Goal: Information Seeking & Learning: Learn about a topic

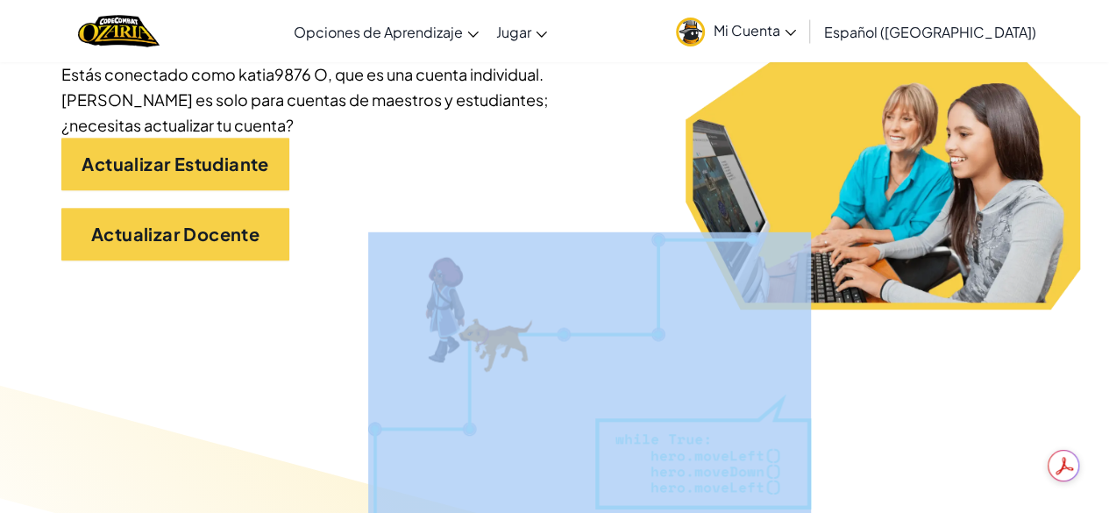
drag, startPoint x: 0, startPoint y: 0, endPoint x: 365, endPoint y: 317, distance: 483.3
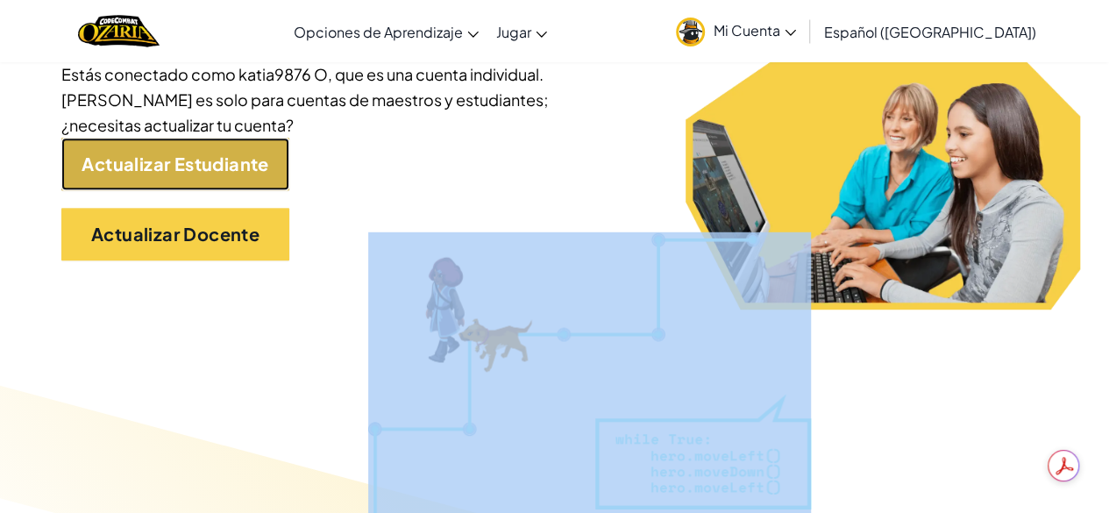
click at [238, 146] on link "Actualizar Estudiante" at bounding box center [175, 164] width 228 height 53
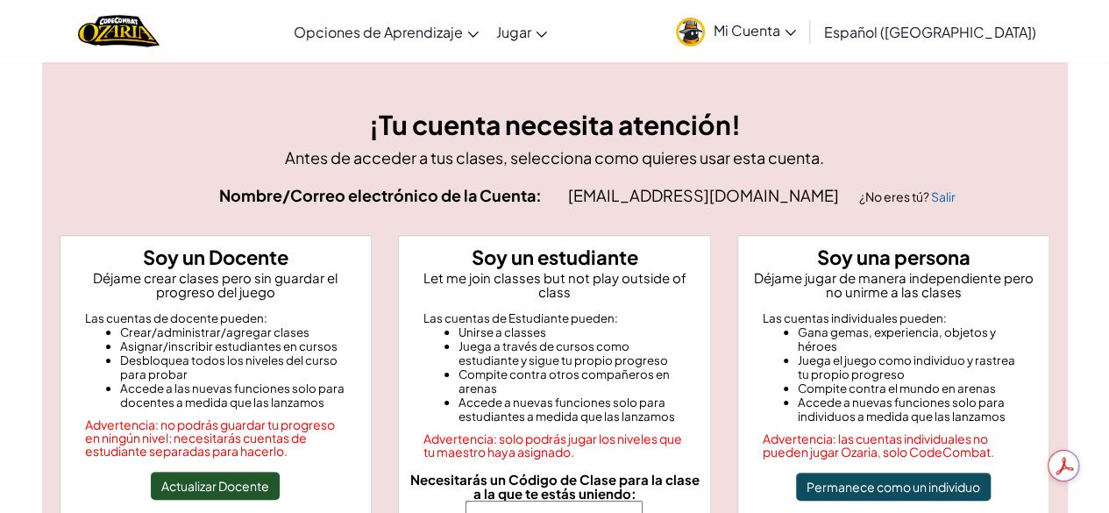
click at [604, 500] on input "Necesitarás un Código de Clase para la clase a la que te estás uniendo:" at bounding box center [553, 509] width 177 height 19
type input "ideacoatstar"
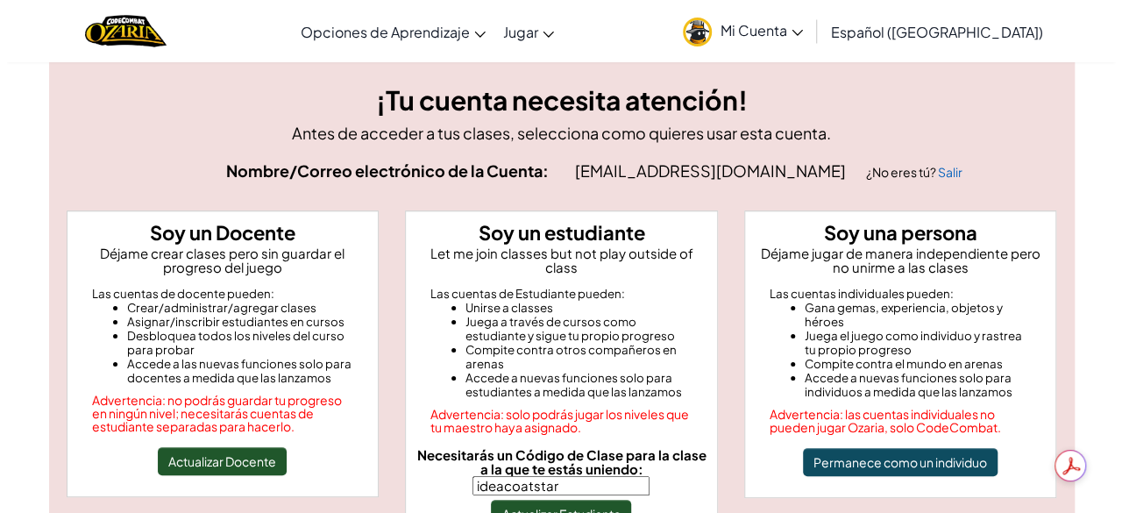
scroll to position [35, 0]
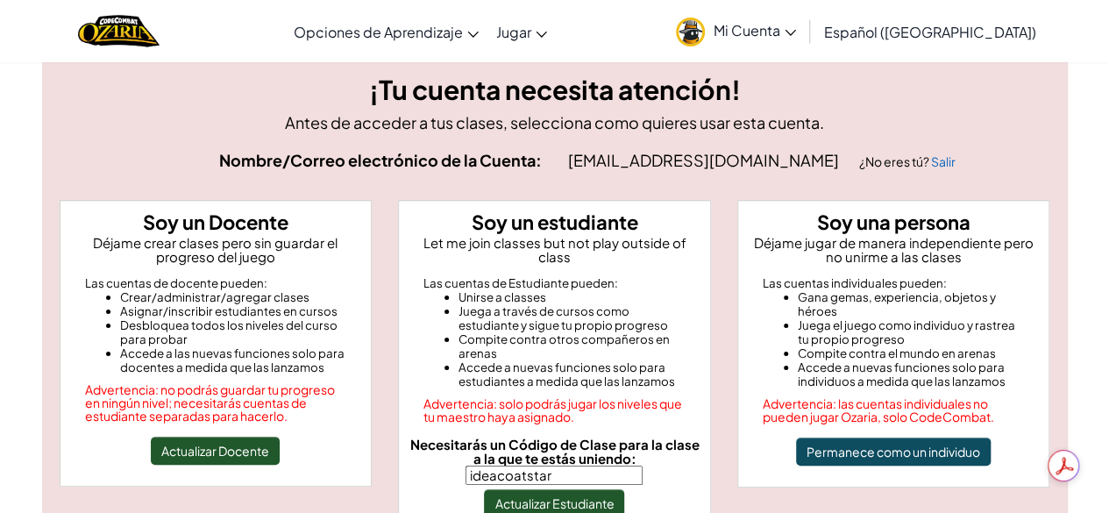
click at [581, 469] on input "ideacoatstar" at bounding box center [553, 474] width 177 height 19
click at [579, 495] on button "Actualizar Estudiante" at bounding box center [554, 503] width 140 height 28
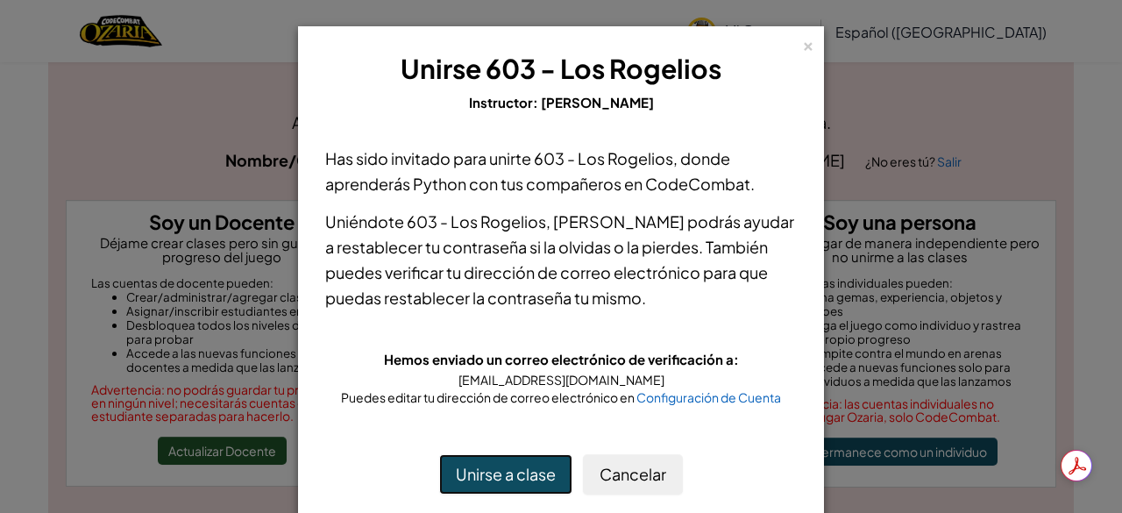
click at [497, 478] on button "Unirse a clase" at bounding box center [505, 474] width 133 height 40
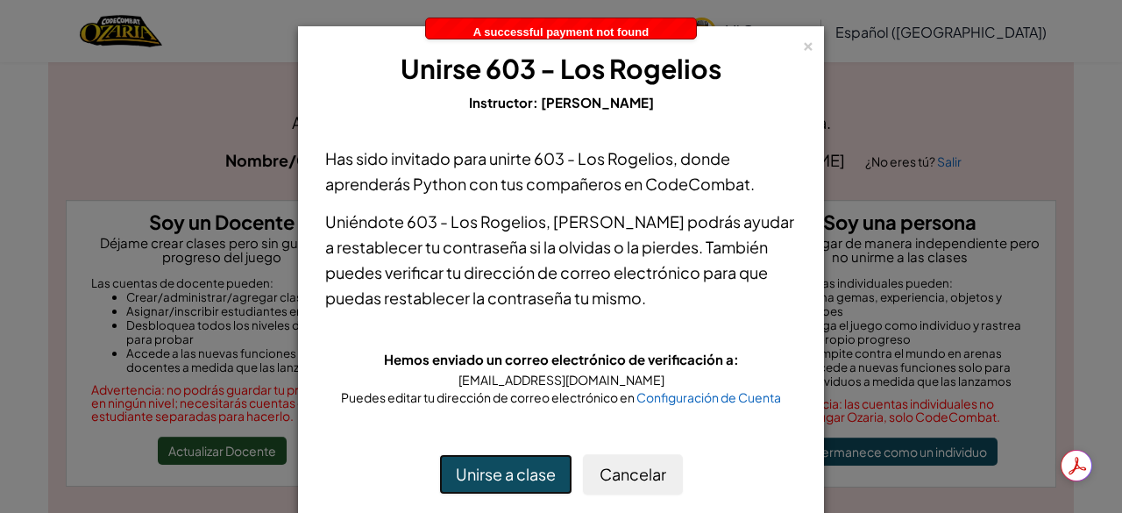
click at [505, 461] on button "Unirse a clase" at bounding box center [505, 474] width 133 height 40
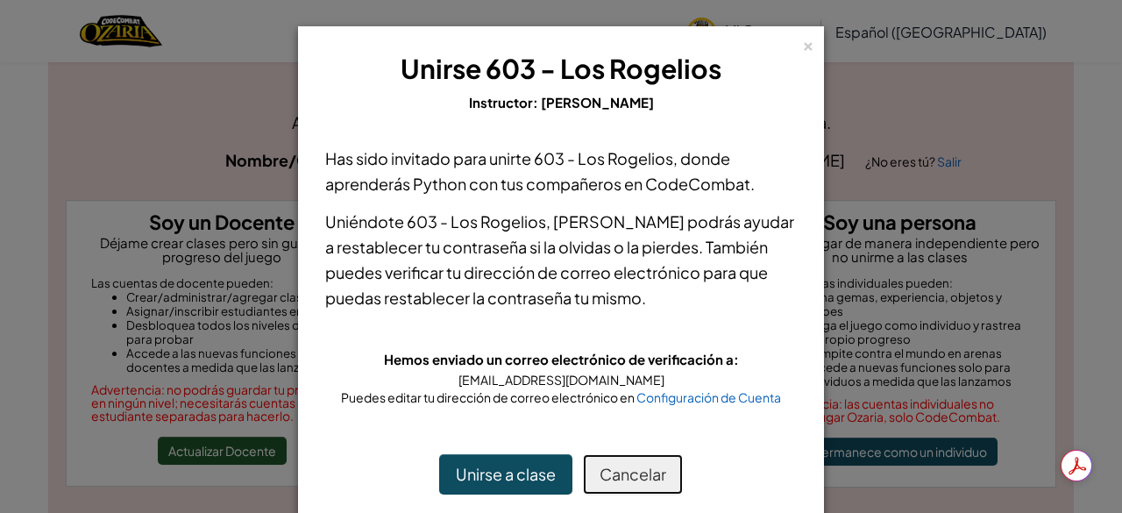
click at [635, 474] on button "Cancelar" at bounding box center [633, 474] width 100 height 40
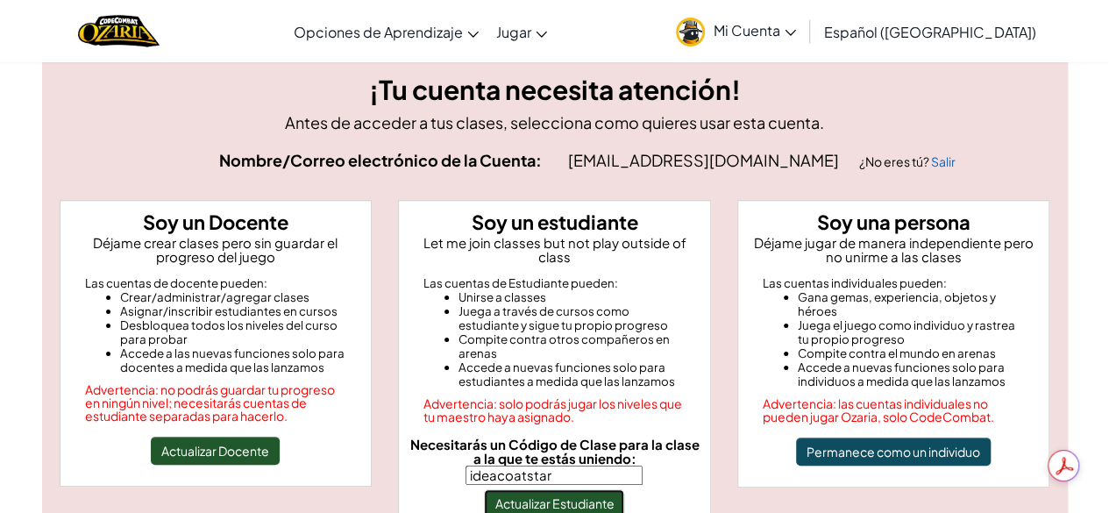
click at [543, 489] on button "Actualizar Estudiante" at bounding box center [554, 503] width 140 height 28
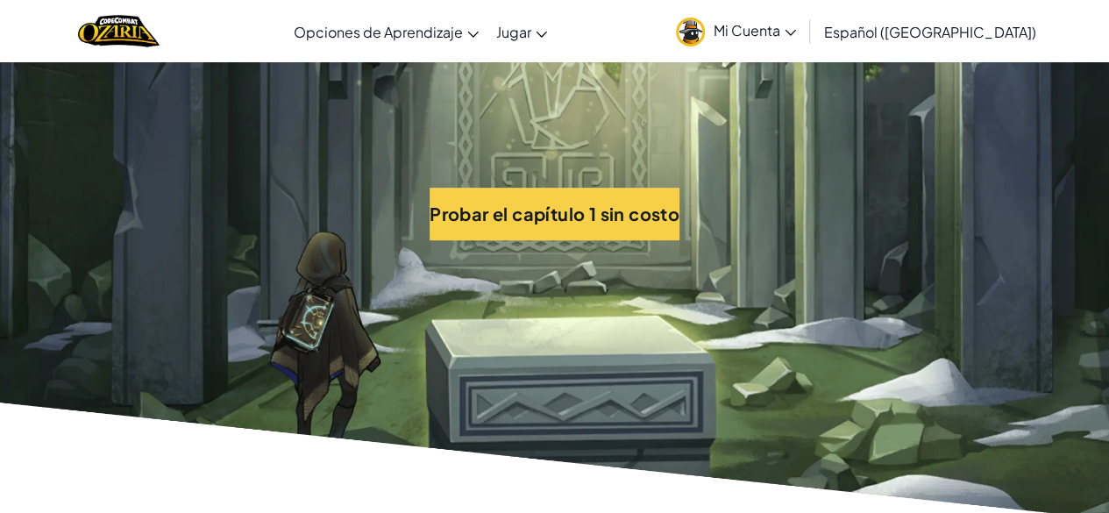
scroll to position [3899, 0]
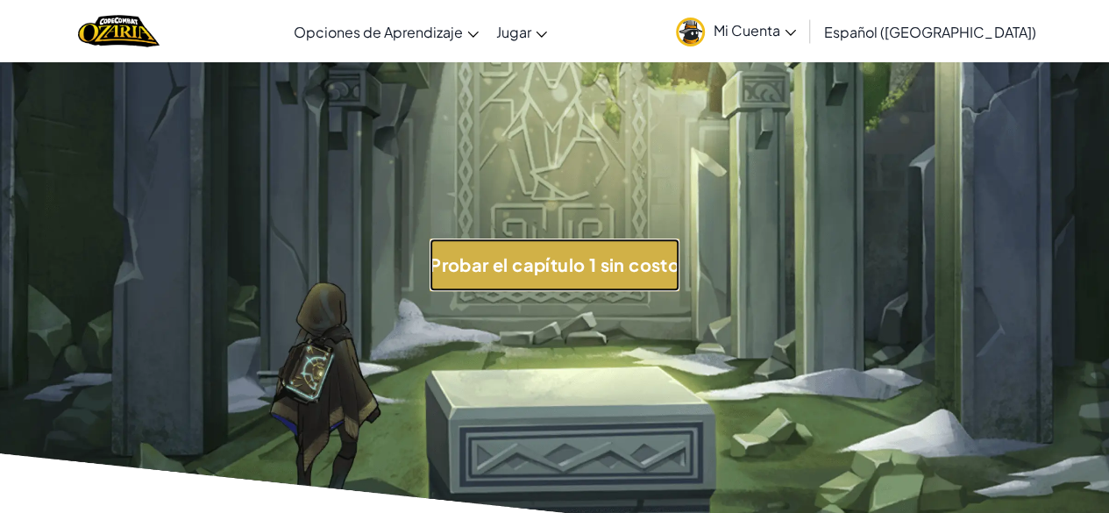
click at [591, 255] on button "Probar el capítulo 1 sin costo" at bounding box center [554, 264] width 250 height 53
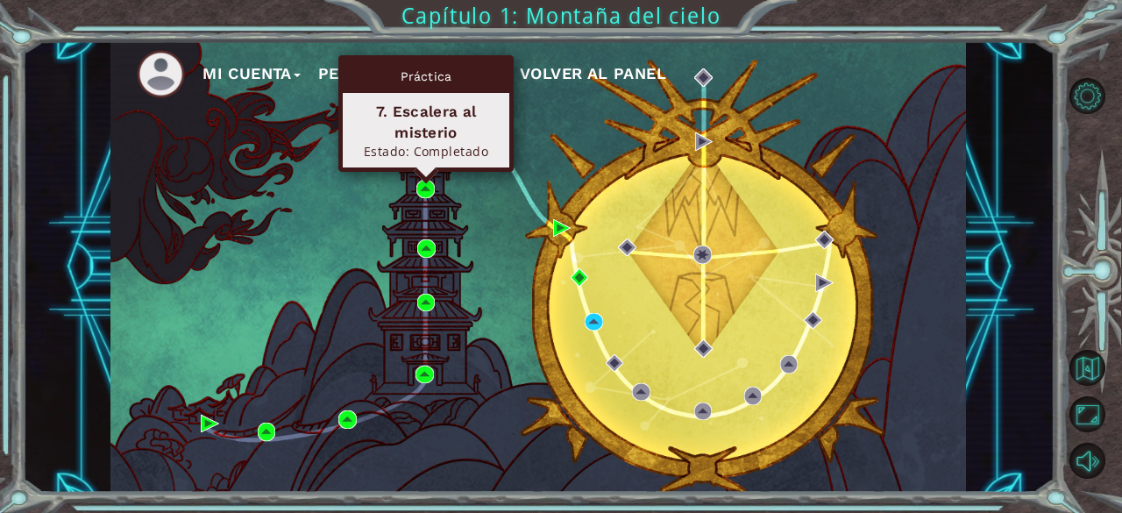
click at [422, 172] on div "Práctica 7. Escalera al misterio Estado: Completado" at bounding box center [425, 113] width 175 height 117
click at [424, 195] on img at bounding box center [425, 189] width 18 height 18
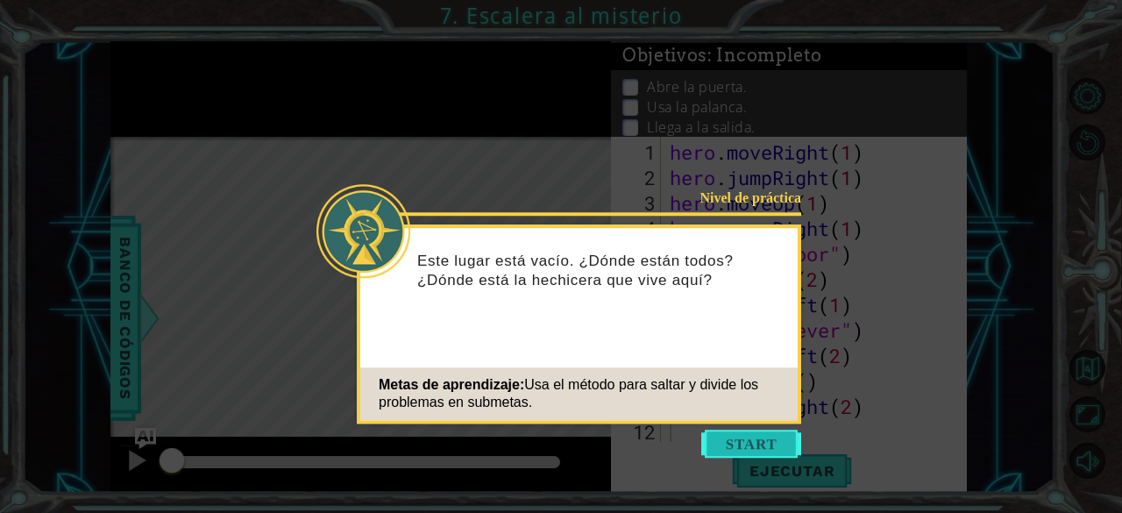
click at [742, 444] on button "Start" at bounding box center [751, 443] width 100 height 28
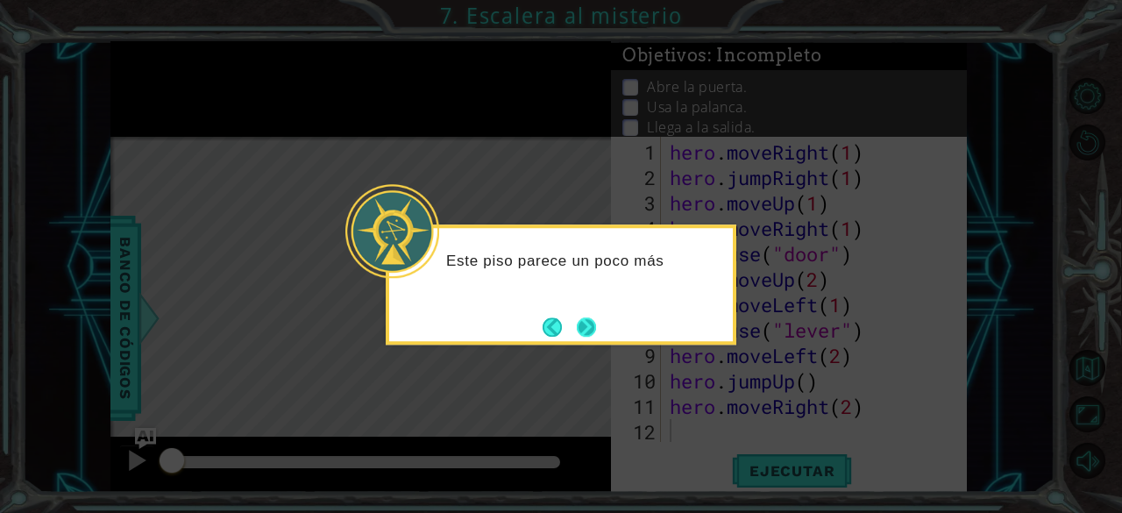
click at [595, 333] on button "Next" at bounding box center [586, 326] width 19 height 19
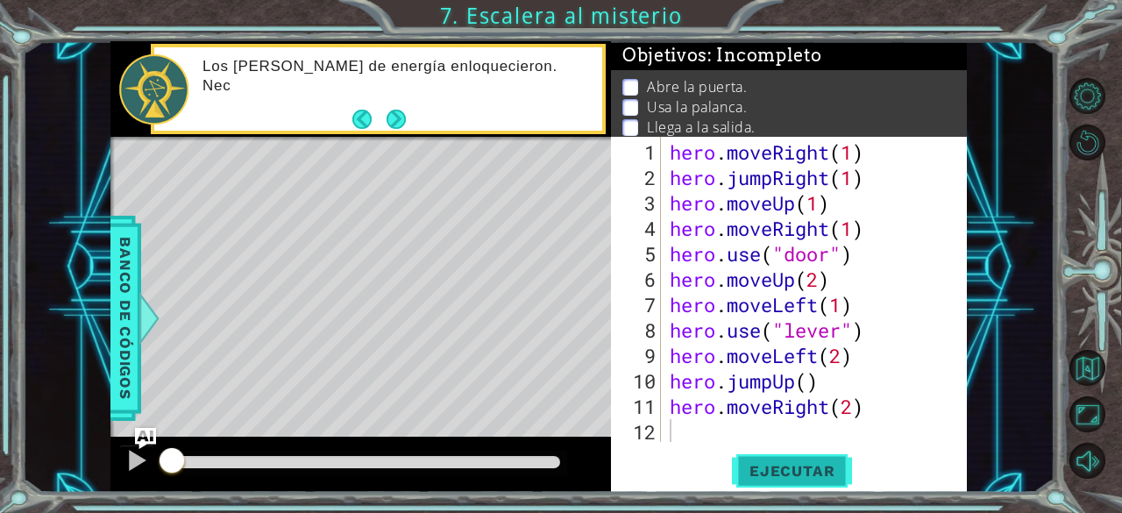
click at [782, 468] on span "Ejecutar" at bounding box center [792, 471] width 120 height 18
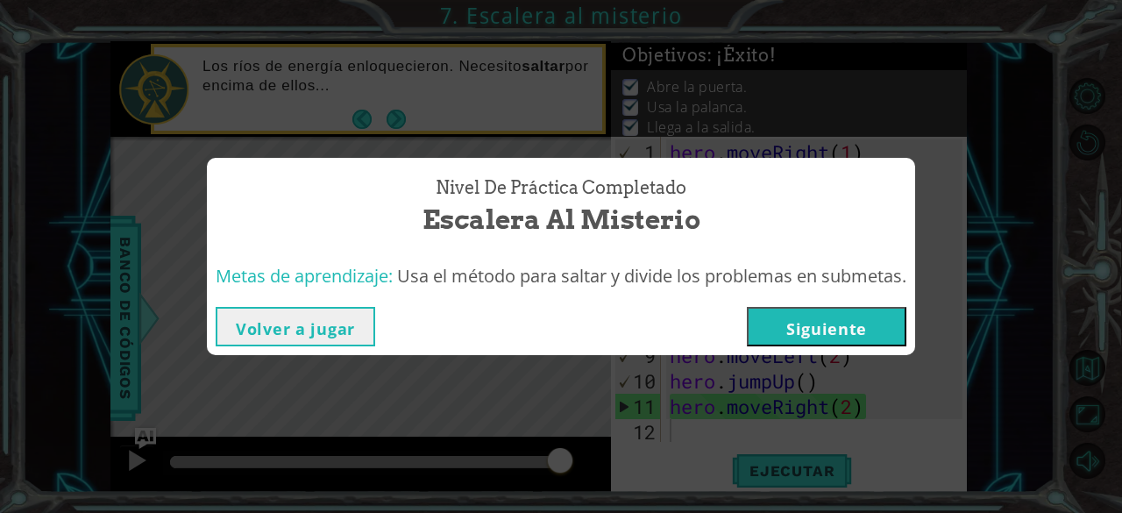
click at [801, 322] on button "Siguiente" at bounding box center [827, 326] width 160 height 39
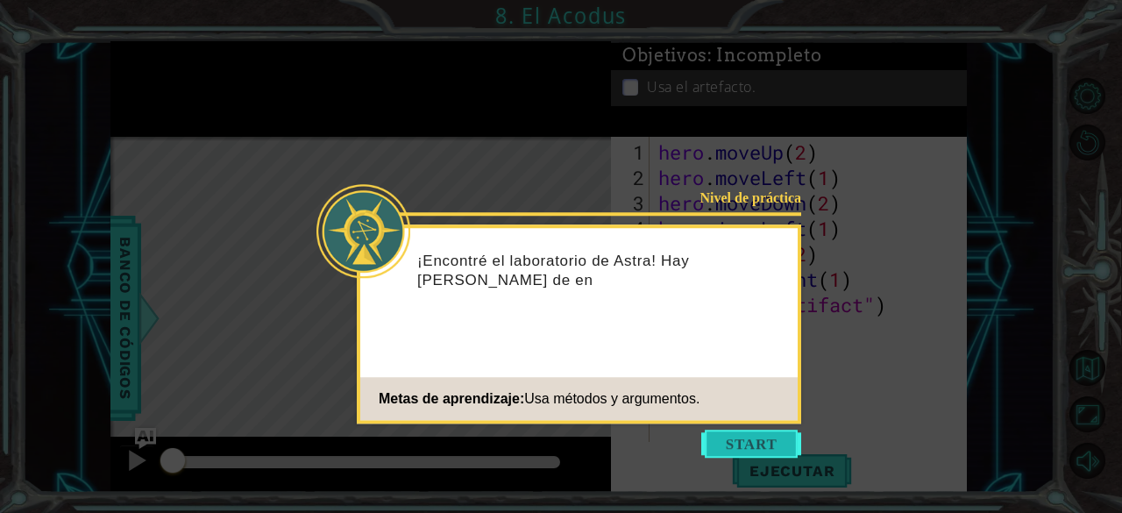
click at [741, 444] on button "Start" at bounding box center [751, 443] width 100 height 28
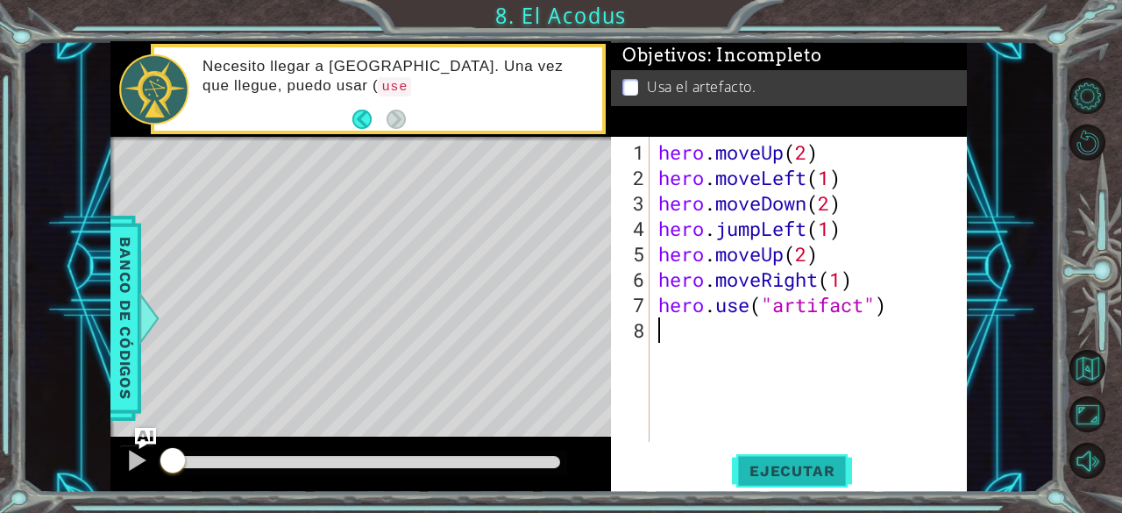
click at [783, 475] on span "Ejecutar" at bounding box center [792, 471] width 120 height 18
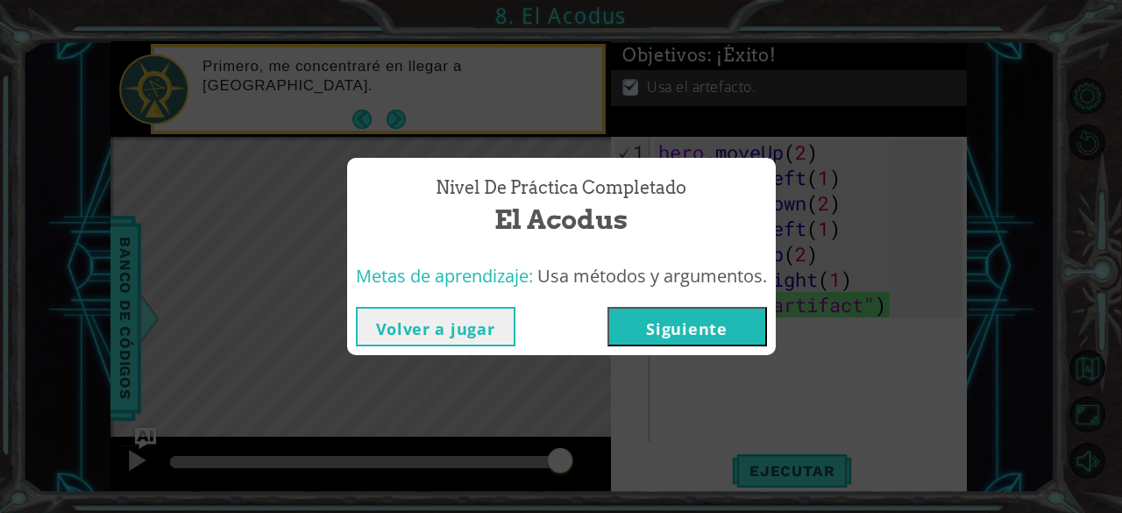
click at [663, 331] on button "Siguiente" at bounding box center [687, 326] width 160 height 39
